Goal: Task Accomplishment & Management: Complete application form

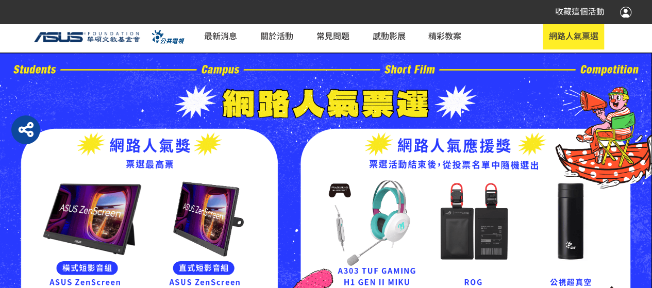
click at [620, 14] on div at bounding box center [625, 12] width 11 height 12
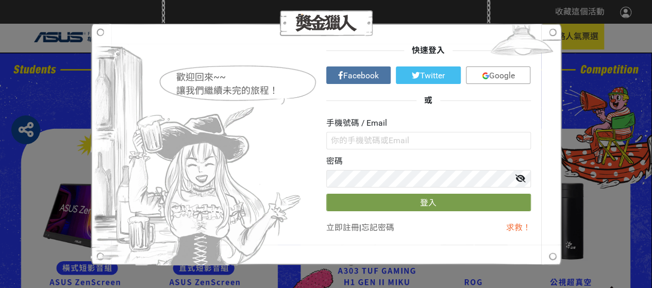
click at [377, 72] on span "Facebook" at bounding box center [361, 76] width 36 height 10
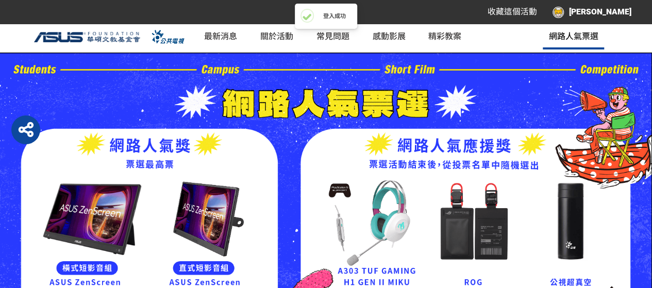
click at [581, 38] on span "網路人氣票選" at bounding box center [572, 35] width 49 height 12
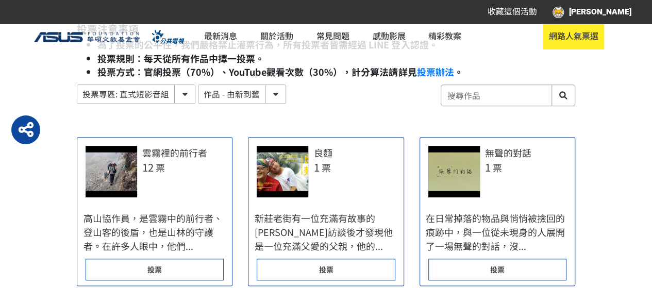
scroll to position [515, 0]
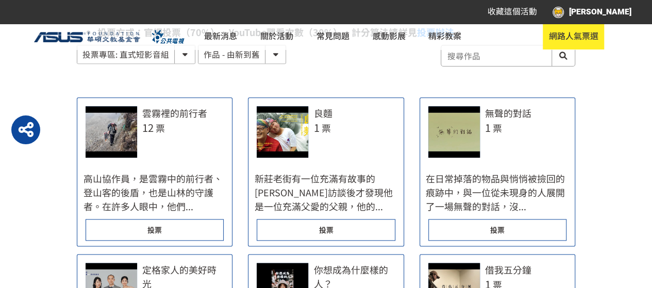
click at [166, 224] on div "投票" at bounding box center [155, 230] width 138 height 22
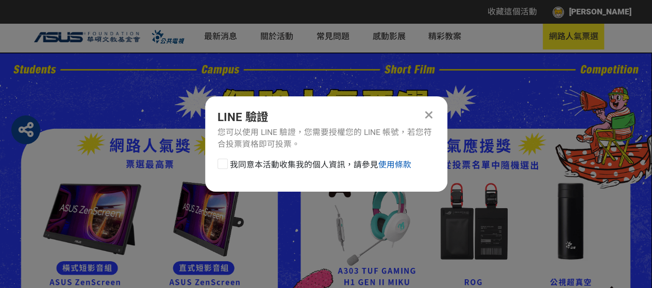
click at [383, 162] on link "使用條款" at bounding box center [394, 165] width 33 height 10
click at [223, 162] on div at bounding box center [223, 164] width 10 height 10
checkbox input "true"
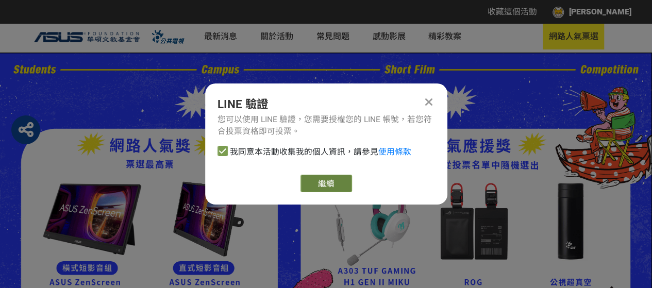
click at [322, 182] on link "繼續" at bounding box center [326, 184] width 52 height 18
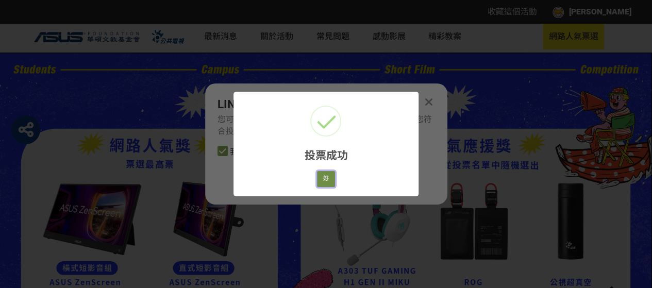
click at [332, 181] on button "好" at bounding box center [326, 179] width 19 height 16
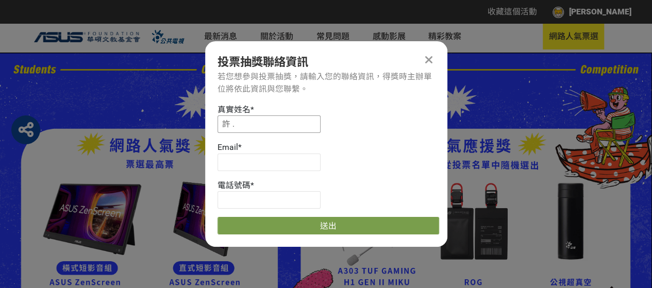
drag, startPoint x: 268, startPoint y: 125, endPoint x: 194, endPoint y: 125, distance: 73.7
paste input "楊許明"
type input "楊許明"
drag, startPoint x: 270, startPoint y: 166, endPoint x: 269, endPoint y: 158, distance: 8.8
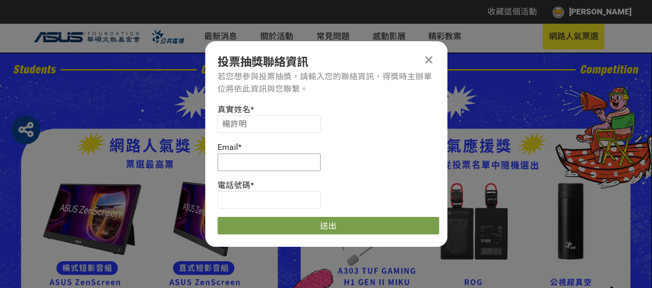
click at [267, 165] on input at bounding box center [269, 163] width 103 height 18
paste input "[EMAIL_ADDRESS][DOMAIN_NAME]"
type input "[EMAIL_ADDRESS][DOMAIN_NAME]"
click at [304, 196] on input at bounding box center [269, 200] width 103 height 18
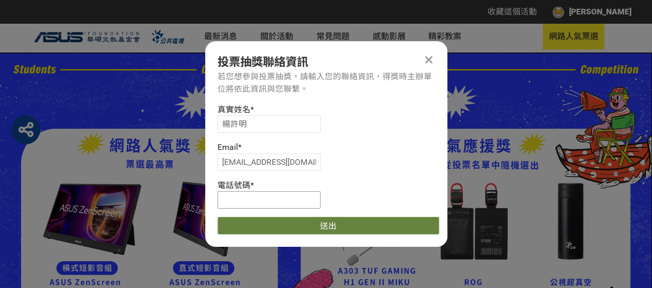
paste input "0934077774"
type input "0934077774"
click at [310, 225] on button "送出" at bounding box center [329, 226] width 222 height 18
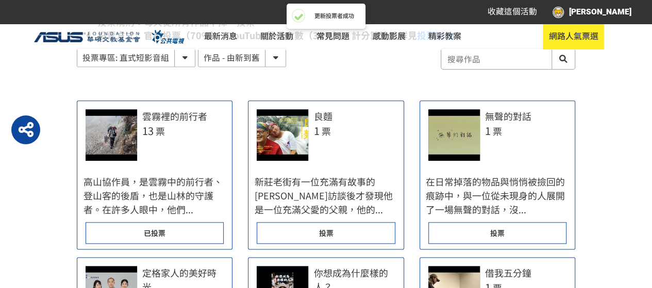
scroll to position [515, 0]
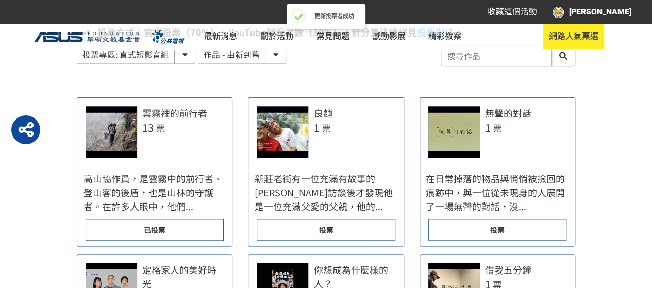
click at [364, 225] on div "投票" at bounding box center [326, 230] width 138 height 22
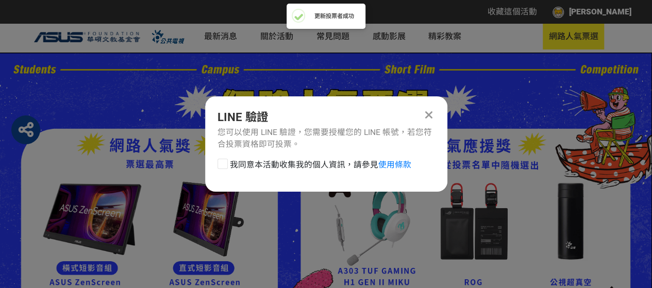
scroll to position [0, 0]
click at [392, 163] on link "使用條款" at bounding box center [394, 165] width 33 height 10
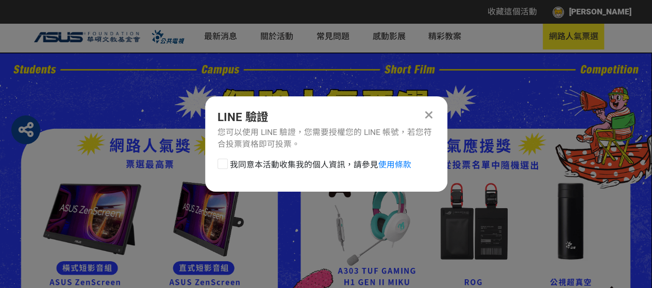
click at [221, 161] on div at bounding box center [223, 164] width 10 height 10
checkbox input "true"
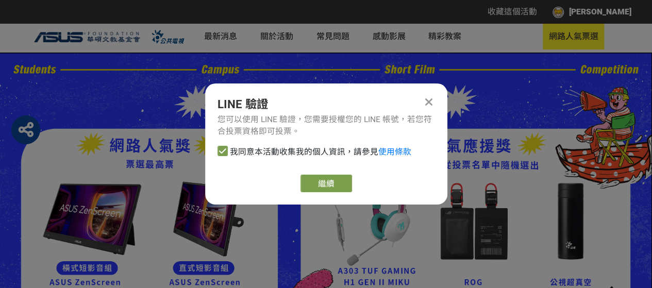
click at [331, 174] on div "LINE 驗證 您可以使用 LINE 驗證，您需要授權您的 LINE 帳號，若您符合投票資格即可投票。 我同意本活動收集我的個人資訊，請參見 使用條款 繼續" at bounding box center [326, 143] width 242 height 121
click at [330, 177] on button "繼續" at bounding box center [326, 184] width 52 height 18
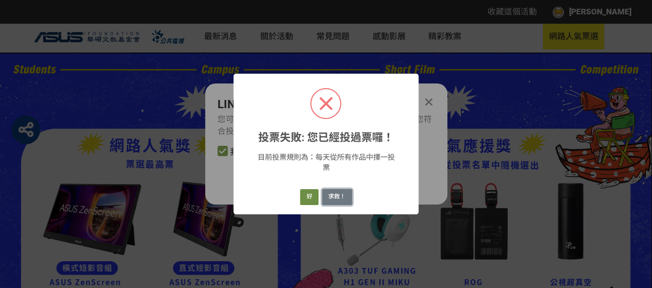
drag, startPoint x: 339, startPoint y: 203, endPoint x: 310, endPoint y: 199, distance: 28.5
click at [310, 202] on div "好 求救！" at bounding box center [325, 198] width 55 height 20
click at [310, 199] on button "好" at bounding box center [309, 197] width 19 height 16
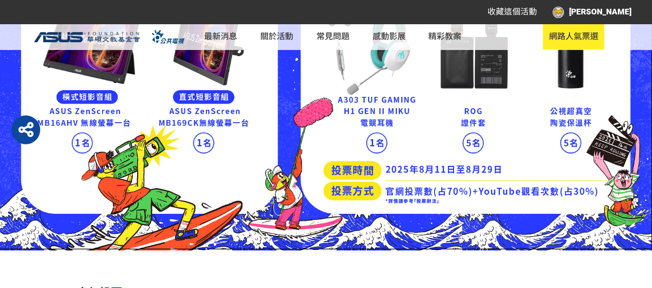
scroll to position [170, 0]
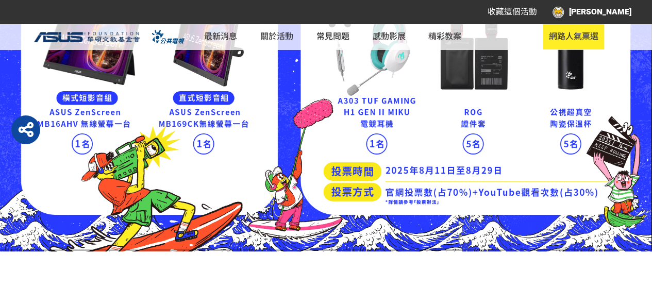
click at [0, 248] on img at bounding box center [326, 66] width 652 height 369
